Goal: Find contact information: Find contact information

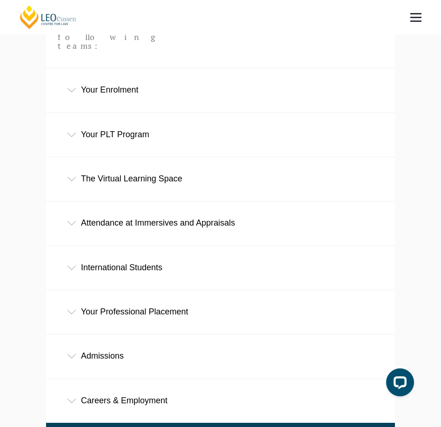
scroll to position [329, 0]
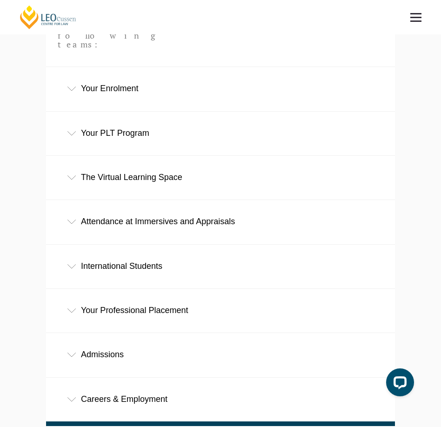
click at [397, 383] on div "Open LiveChat chat widget" at bounding box center [399, 381] width 15 height 15
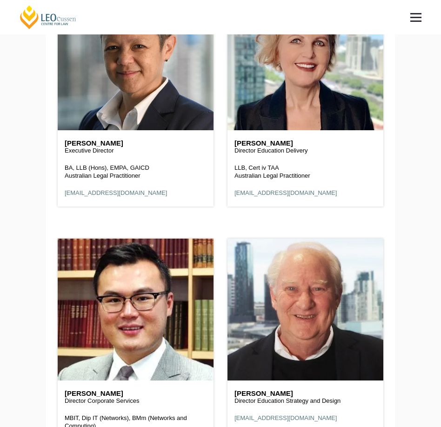
scroll to position [6257, 0]
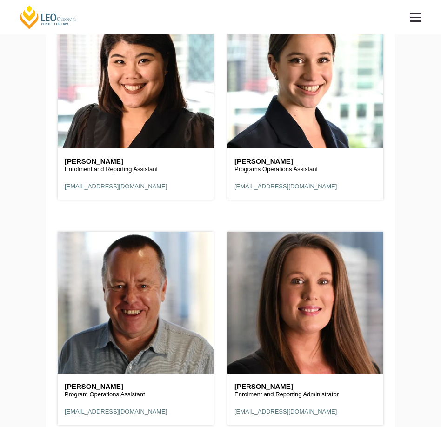
scroll to position [6332, 0]
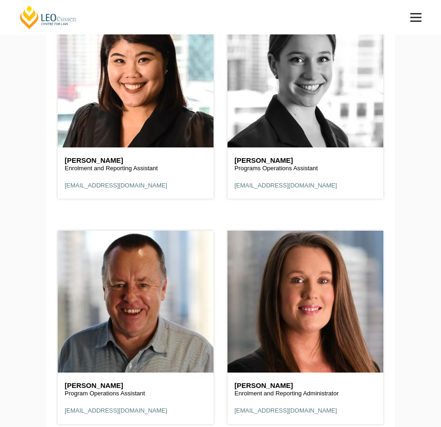
click at [285, 93] on header at bounding box center [305, 77] width 156 height 142
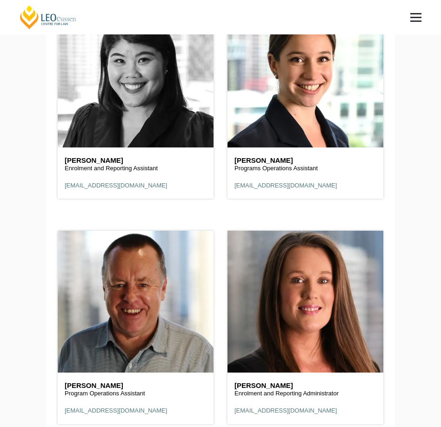
click at [159, 106] on header at bounding box center [136, 77] width 156 height 142
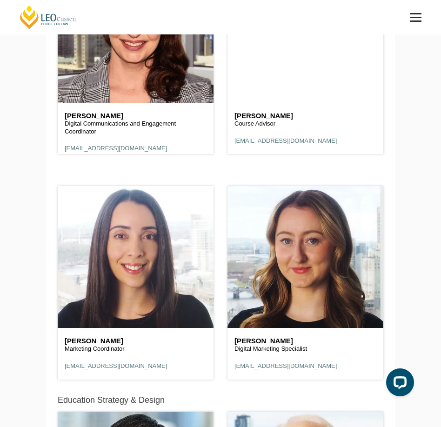
scroll to position [8047, 0]
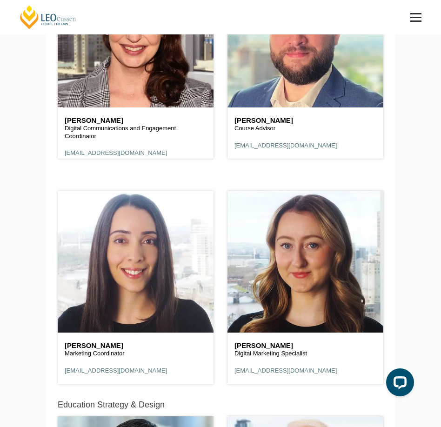
click at [320, 8] on header "Leo Cussen Centre for Law Search here Practical Legal Training Our Practical Le…" at bounding box center [220, 17] width 441 height 34
click at [319, 11] on header "Leo Cussen Centre for Law Search here Practical Legal Training Our Practical Le…" at bounding box center [220, 17] width 441 height 34
click at [341, 25] on header "Leo Cussen Centre for Law Search here Practical Legal Training Our Practical Le…" at bounding box center [220, 17] width 441 height 34
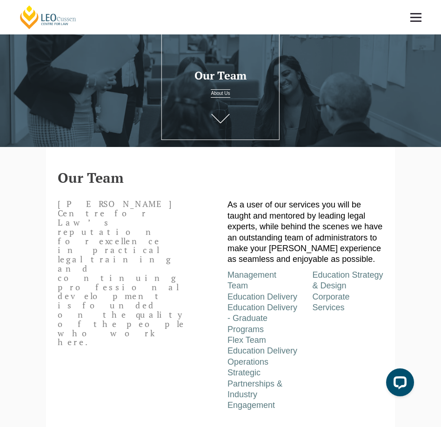
scroll to position [10583, 0]
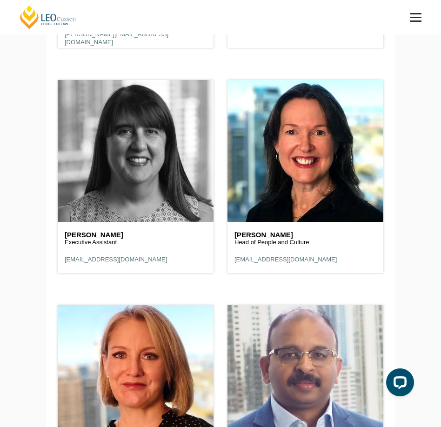
click at [115, 182] on header at bounding box center [136, 151] width 156 height 142
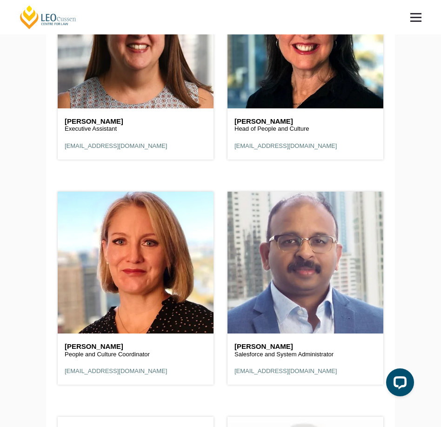
scroll to position [10686, 0]
